Goal: Information Seeking & Learning: Learn about a topic

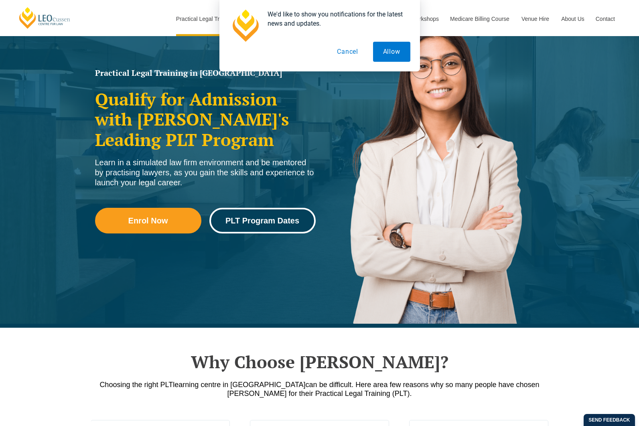
drag, startPoint x: 252, startPoint y: 216, endPoint x: 252, endPoint y: 142, distance: 74.2
click at [252, 216] on link "PLT Program Dates" at bounding box center [262, 221] width 106 height 26
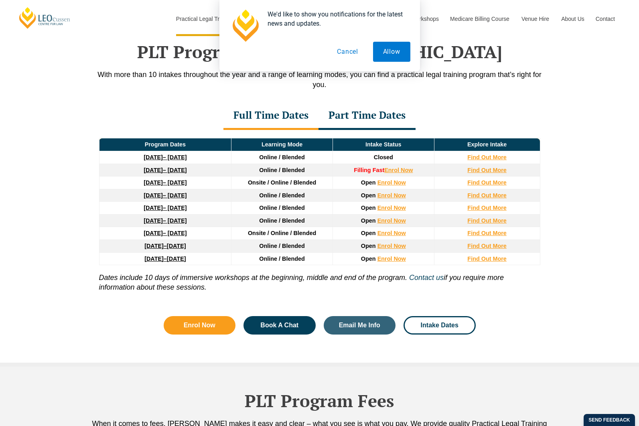
scroll to position [1047, 0]
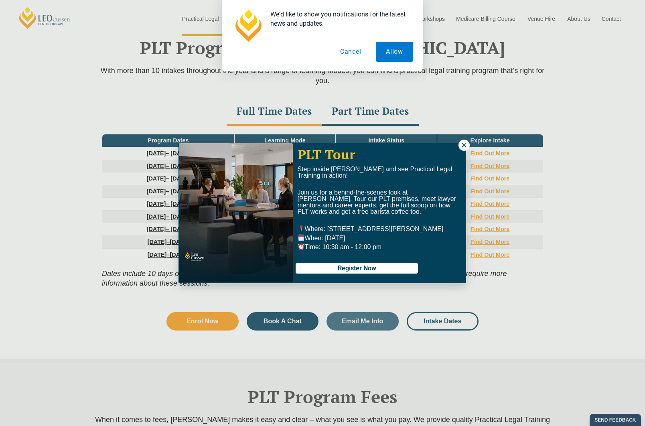
click at [466, 142] on icon at bounding box center [464, 145] width 7 height 7
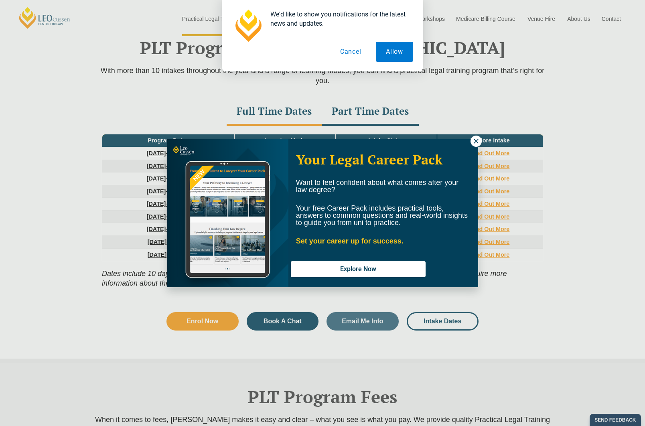
click at [472, 145] on button at bounding box center [476, 141] width 11 height 11
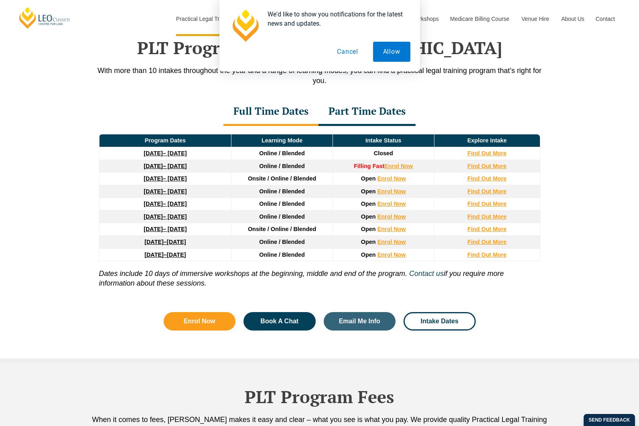
click at [370, 111] on div "Part Time Dates" at bounding box center [367, 112] width 97 height 28
